Goal: Task Accomplishment & Management: Manage account settings

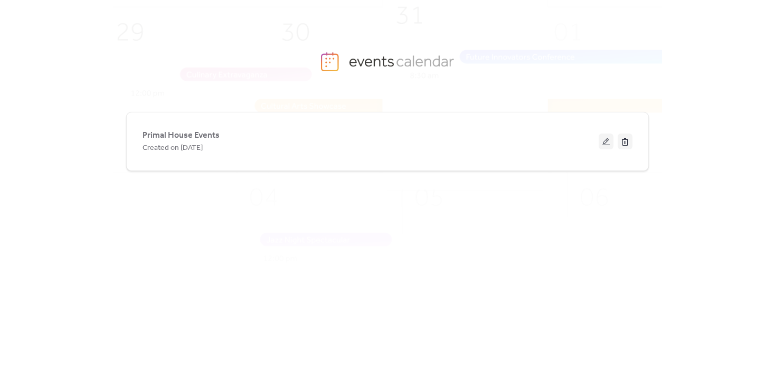
click at [605, 136] on button at bounding box center [605, 142] width 15 height 16
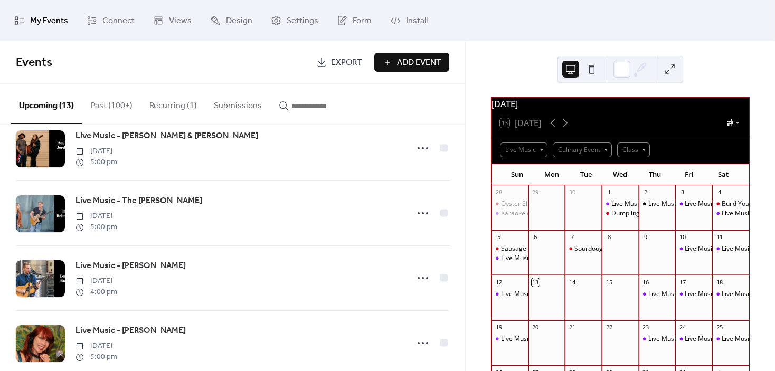
scroll to position [106, 0]
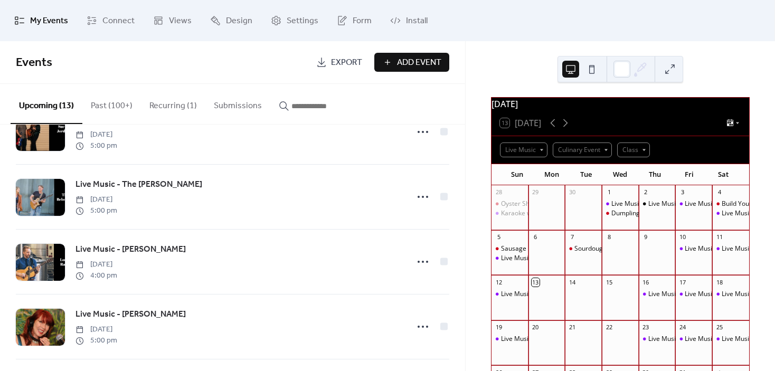
click at [418, 329] on icon at bounding box center [422, 326] width 17 height 17
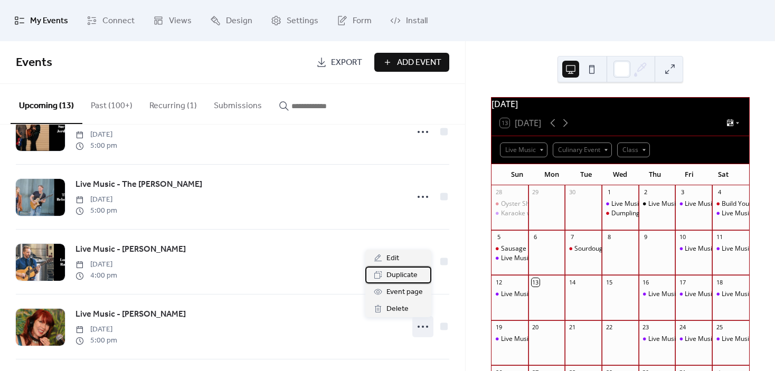
click at [405, 273] on span "Duplicate" at bounding box center [401, 275] width 31 height 13
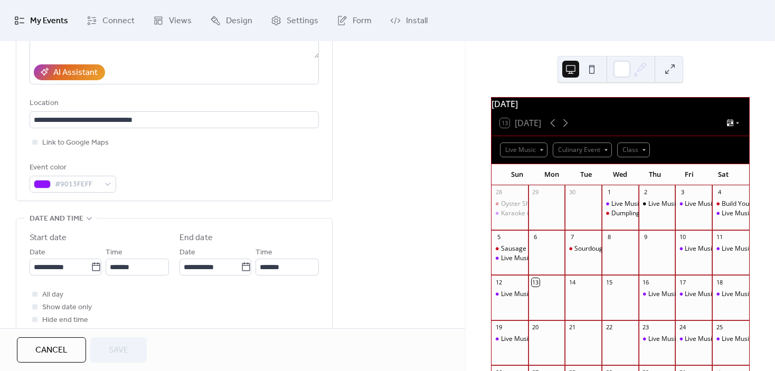
scroll to position [211, 0]
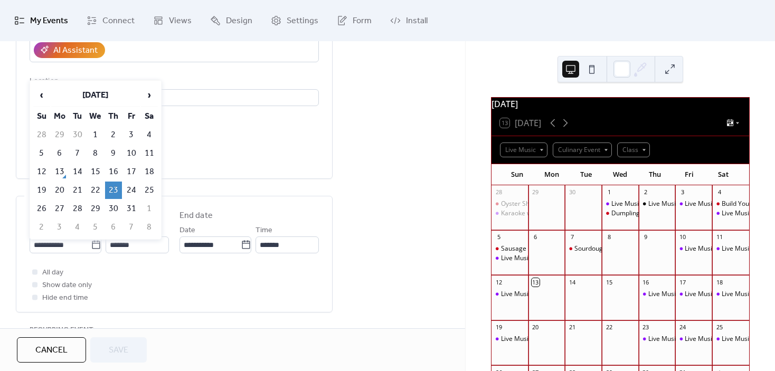
click at [94, 242] on icon at bounding box center [96, 244] width 8 height 8
click at [91, 242] on input "**********" at bounding box center [60, 244] width 61 height 17
click at [42, 187] on td "19" at bounding box center [41, 190] width 17 height 17
type input "**********"
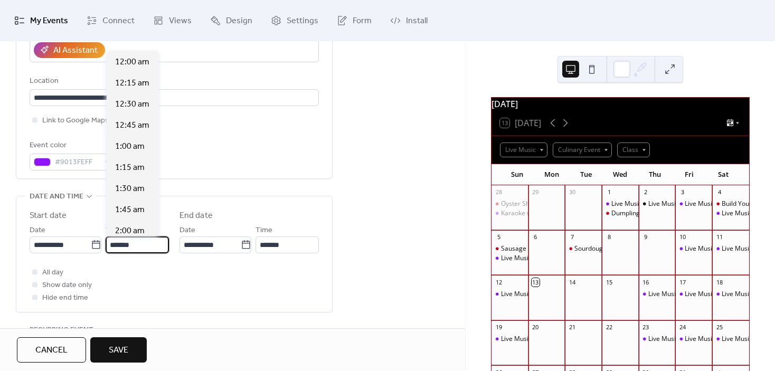
click at [113, 245] on input "*******" at bounding box center [137, 244] width 63 height 17
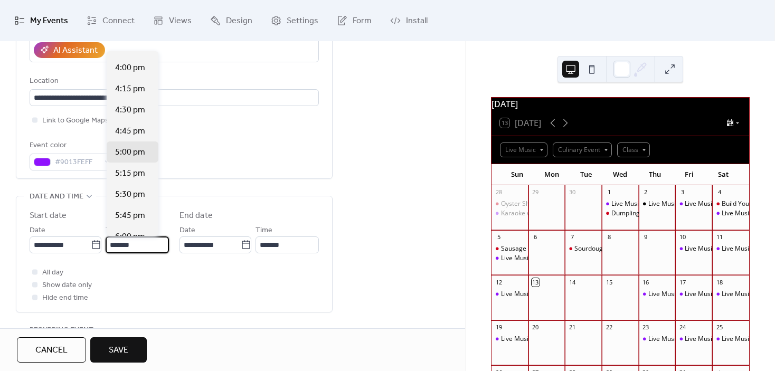
scroll to position [1329, 0]
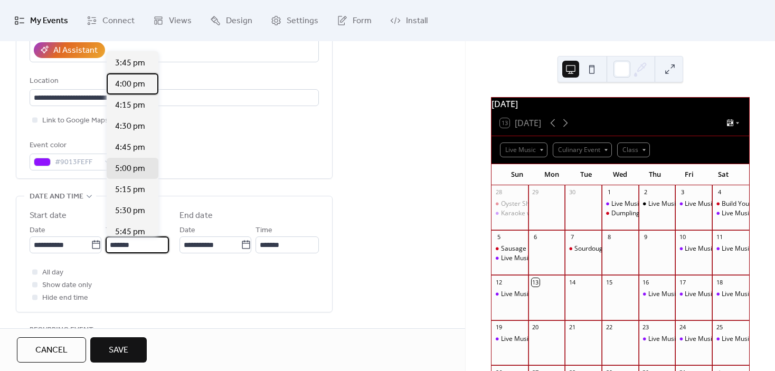
click at [127, 88] on span "4:00 pm" at bounding box center [130, 84] width 30 height 13
type input "*******"
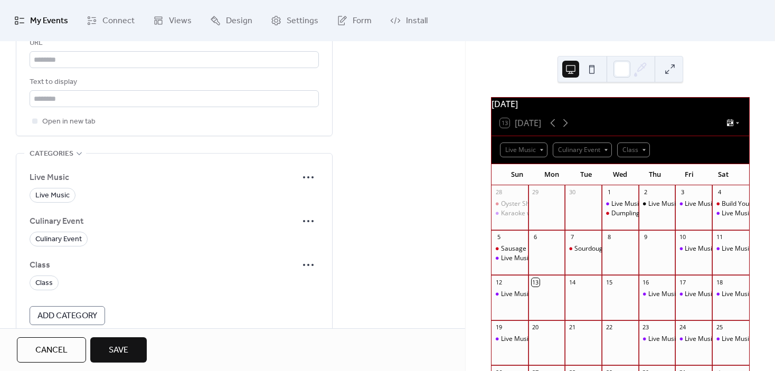
scroll to position [633, 0]
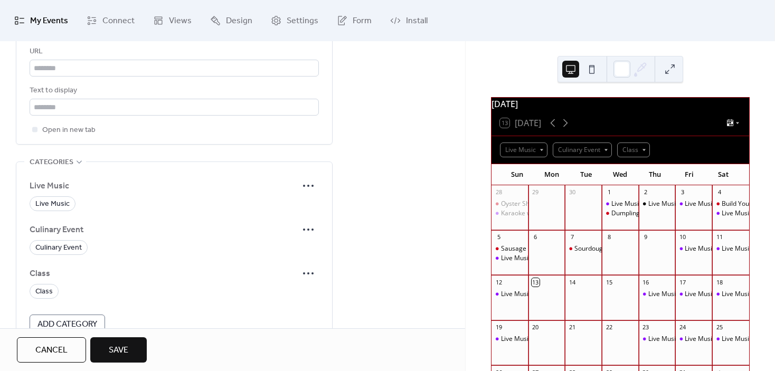
click at [54, 199] on span "Live Music" at bounding box center [52, 204] width 34 height 13
click at [132, 354] on button "Save" at bounding box center [118, 349] width 56 height 25
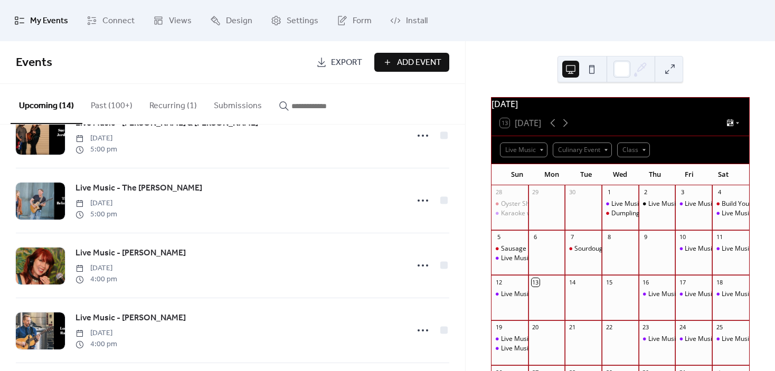
scroll to position [106, 0]
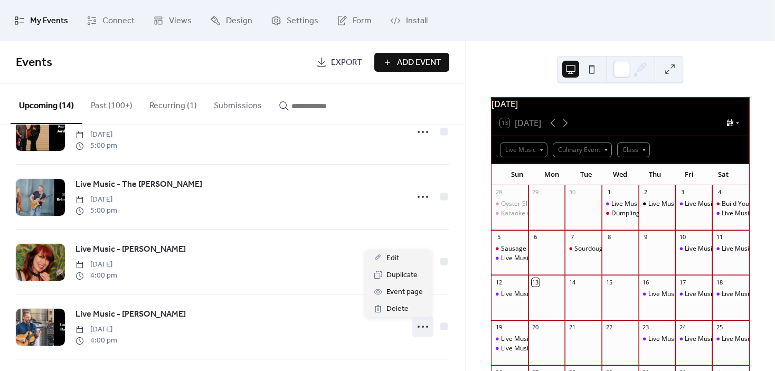
click at [418, 325] on icon at bounding box center [422, 326] width 17 height 17
click at [397, 308] on span "Delete" at bounding box center [397, 309] width 22 height 13
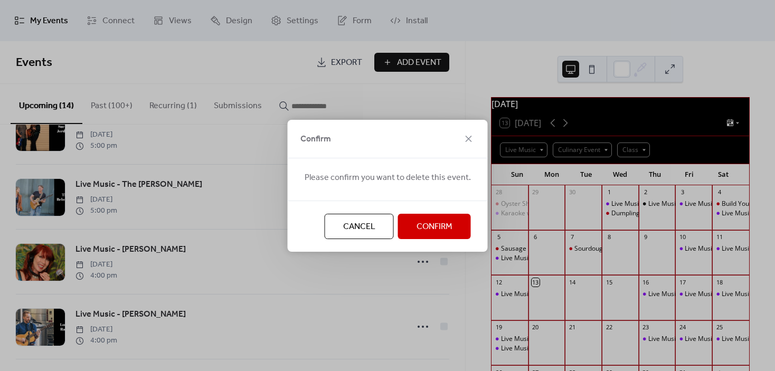
click at [443, 225] on span "Confirm" at bounding box center [434, 227] width 36 height 13
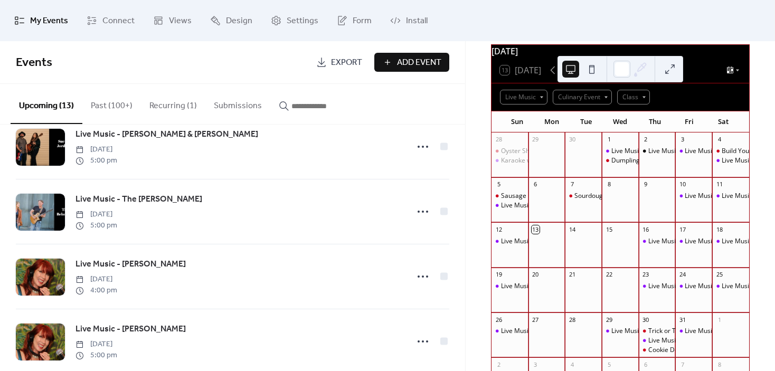
scroll to position [0, 0]
